Goal: Task Accomplishment & Management: Use online tool/utility

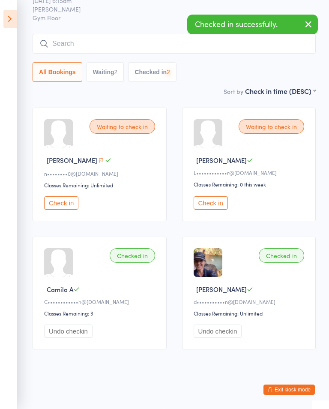
click at [65, 196] on button "Check in" at bounding box center [61, 202] width 34 height 13
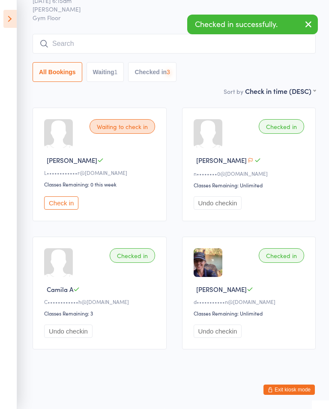
click at [66, 198] on button "Check in" at bounding box center [61, 202] width 34 height 13
click at [108, 34] on input "search" at bounding box center [174, 44] width 283 height 20
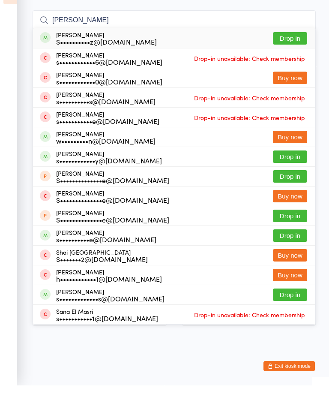
type input "[PERSON_NAME]"
click at [297, 56] on button "Drop in" at bounding box center [290, 62] width 34 height 12
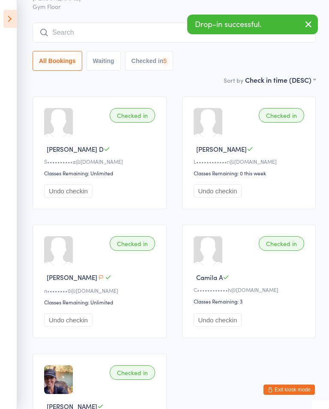
click at [9, 27] on icon at bounding box center [9, 19] width 13 height 18
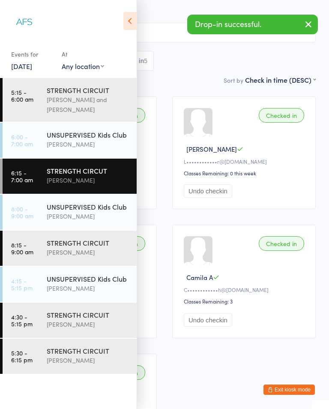
click at [92, 255] on div "[PERSON_NAME]" at bounding box center [88, 252] width 83 height 10
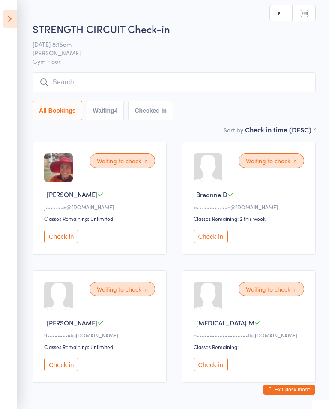
click at [1, 26] on aside "Events for [DATE] [DATE] [DATE] Sun Mon Tue Wed Thu Fri Sat 40 28 29 30 01 02 0…" at bounding box center [8, 204] width 17 height 409
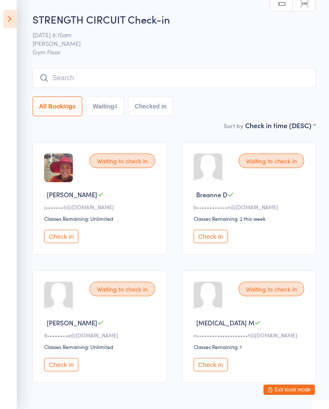
click at [5, 21] on icon at bounding box center [9, 19] width 13 height 18
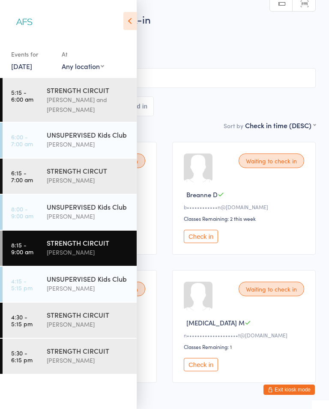
click at [90, 321] on div "[PERSON_NAME]" at bounding box center [88, 324] width 83 height 10
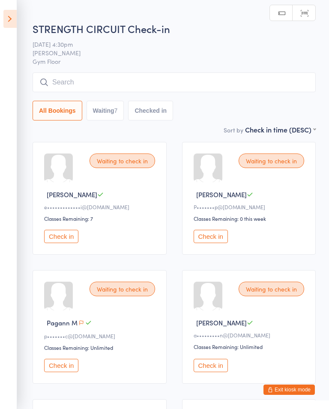
click at [15, 18] on icon at bounding box center [9, 19] width 13 height 18
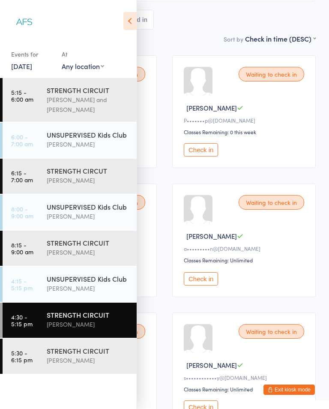
scroll to position [91, 0]
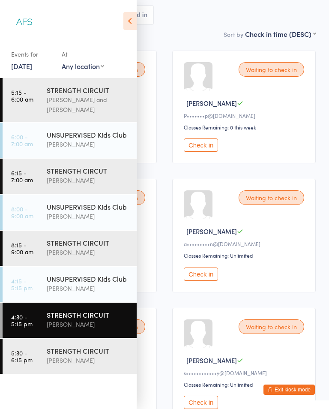
click at [93, 358] on div "[PERSON_NAME]" at bounding box center [88, 360] width 83 height 10
